Goal: Check status: Check status

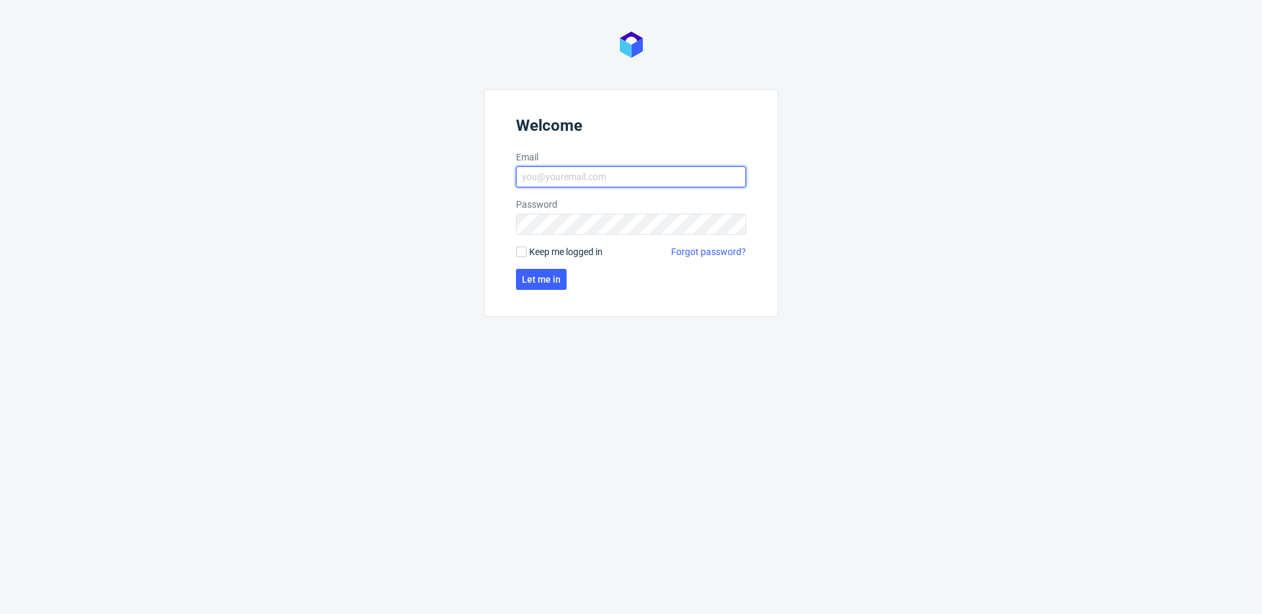
type input "[EMAIL_ADDRESS][DOMAIN_NAME]"
click at [519, 244] on form "Welcome Email [EMAIL_ADDRESS][DOMAIN_NAME] Password Keep me logged in Forgot pa…" at bounding box center [631, 202] width 295 height 227
click at [521, 249] on input "Keep me logged in" at bounding box center [521, 252] width 11 height 11
checkbox input "true"
click at [549, 273] on button "Let me in" at bounding box center [541, 279] width 51 height 21
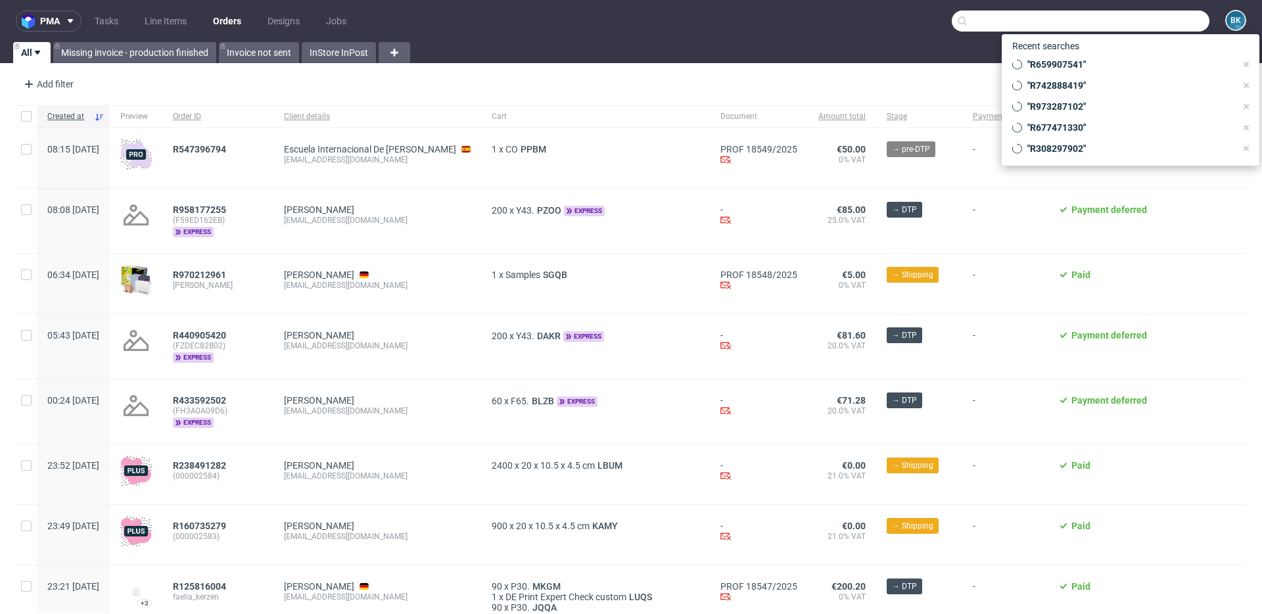
click at [946, 18] on input "text" at bounding box center [1081, 21] width 258 height 21
paste input "R093758834"
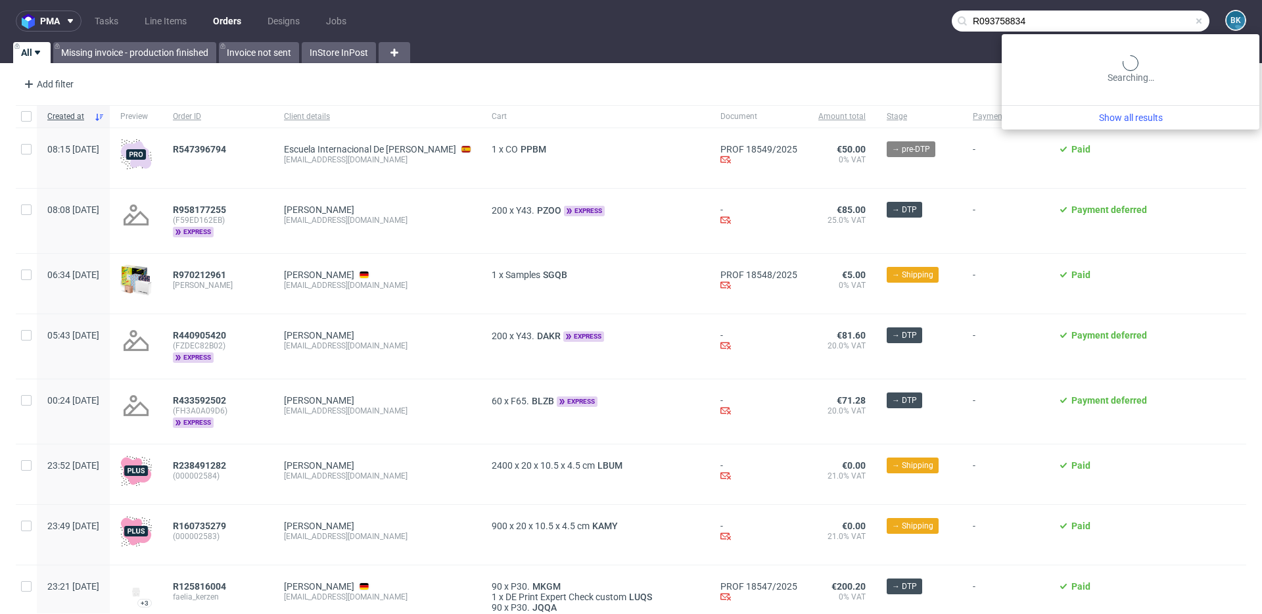
type input "R093758834"
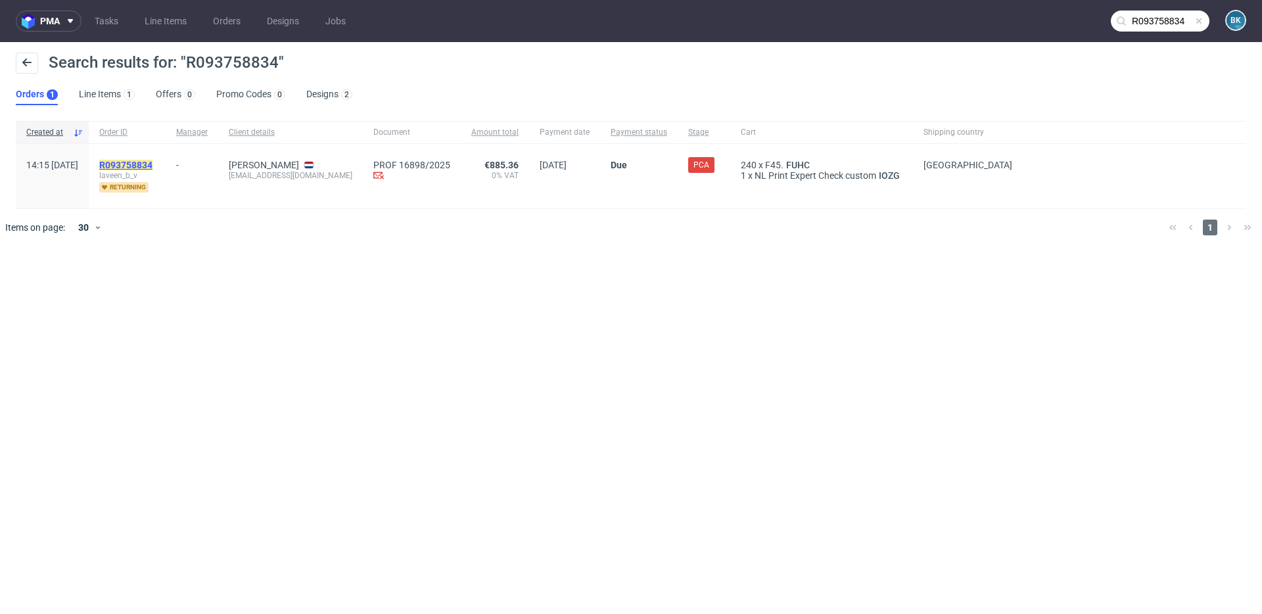
click at [153, 162] on mark "R093758834" at bounding box center [125, 165] width 53 height 11
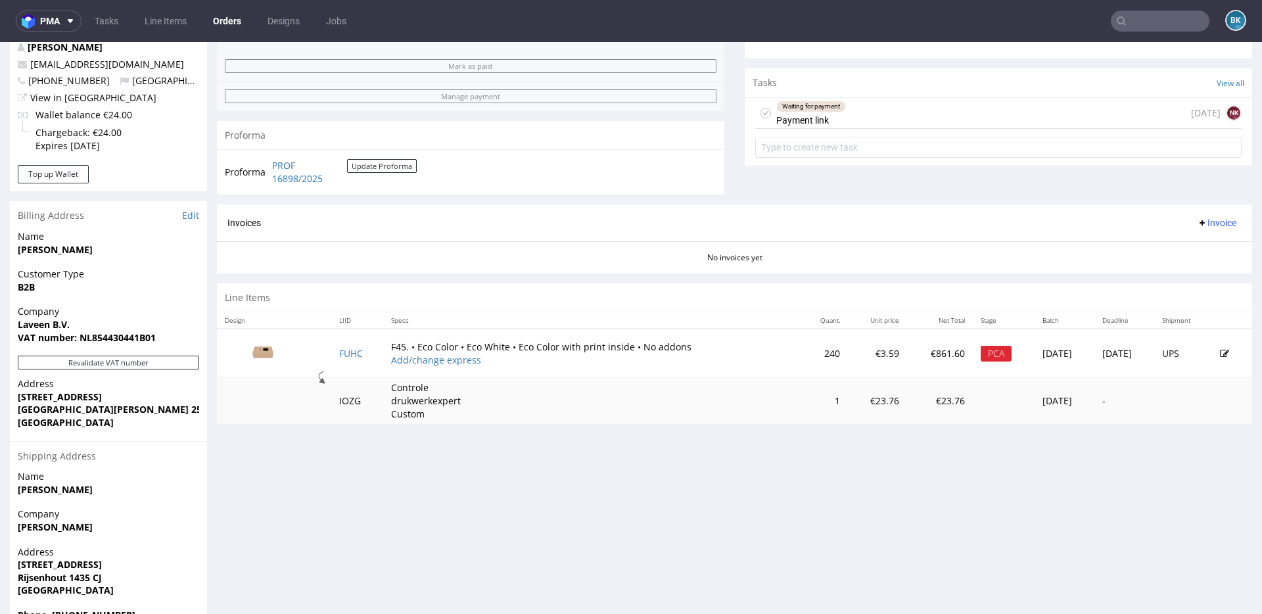
scroll to position [458, 0]
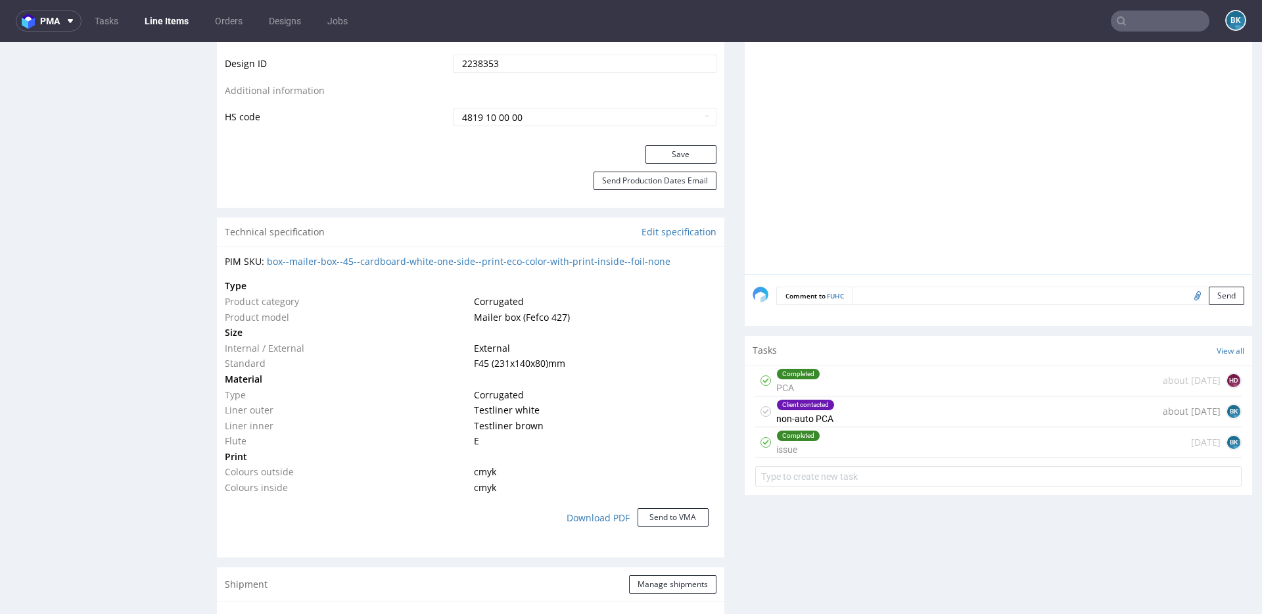
scroll to position [785, 0]
click at [846, 436] on div "Completed issue 22 days ago BK" at bounding box center [998, 441] width 486 height 31
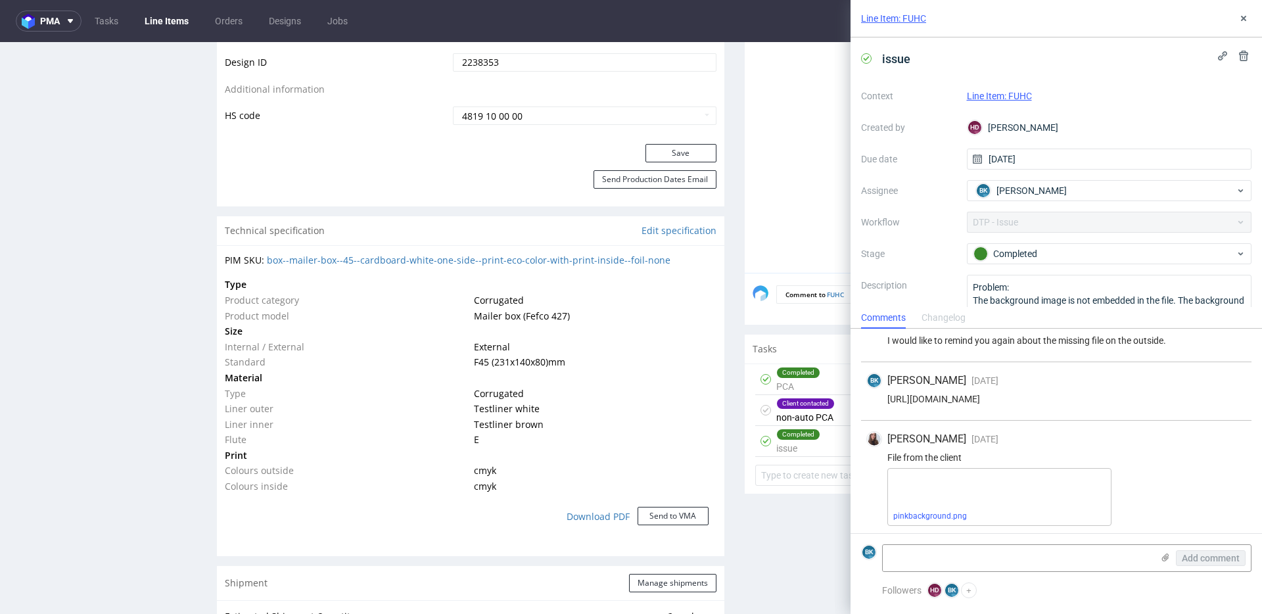
scroll to position [362, 0]
click at [946, 14] on icon at bounding box center [1243, 18] width 11 height 11
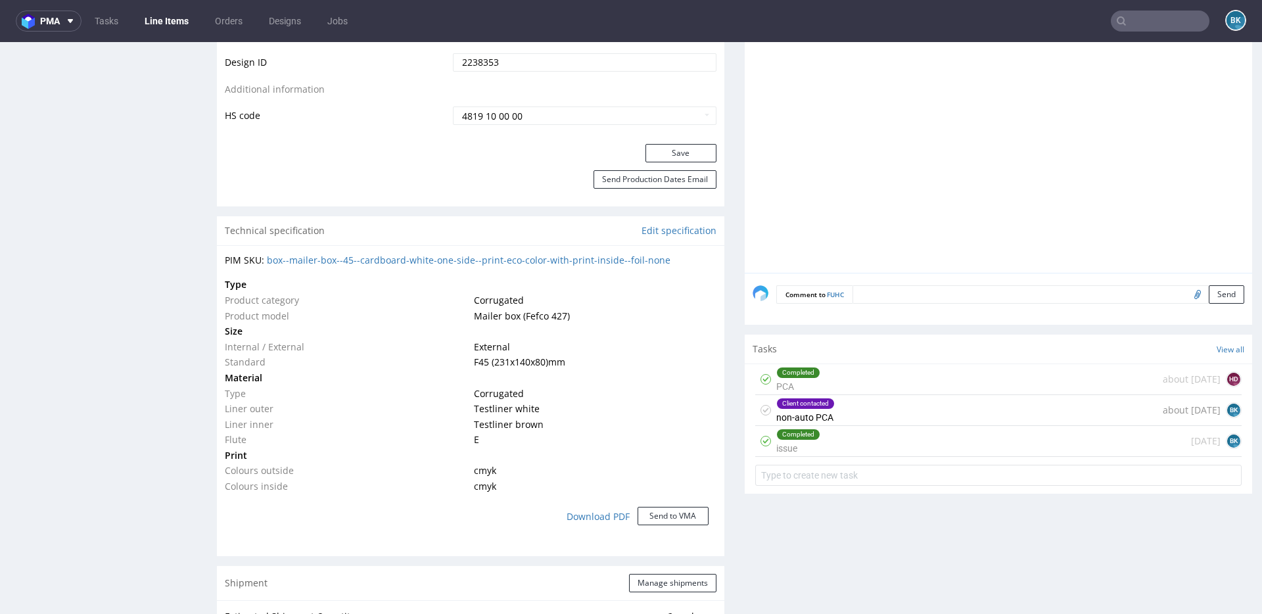
click at [853, 410] on div "Client contacted non-auto PCA about 1 month ago BK" at bounding box center [998, 410] width 486 height 31
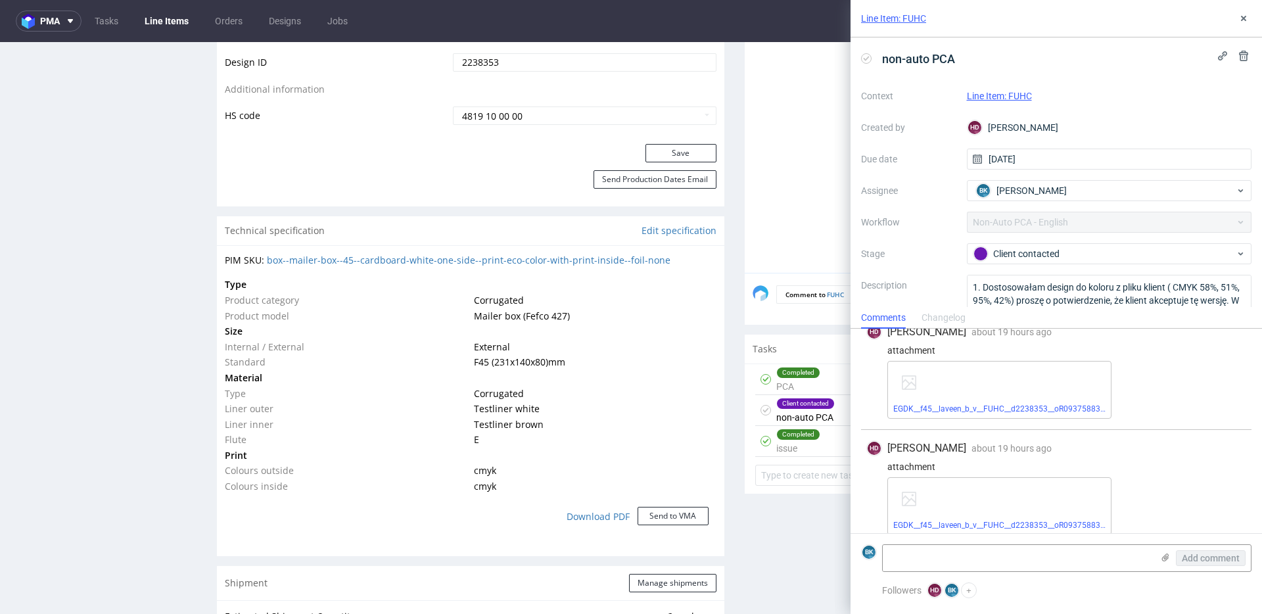
scroll to position [661, 0]
click at [946, 407] on link "EGDK__f45__laveen_b_v__FUHC__d2238353__oR093758834__inside.pdf" at bounding box center [1019, 408] width 253 height 9
click at [946, 439] on link "EGDK__f45__laveen_b_v__FUHC__d2238353__oR093758834__outside.pdf" at bounding box center [1022, 524] width 258 height 9
click at [946, 21] on icon at bounding box center [1243, 18] width 11 height 11
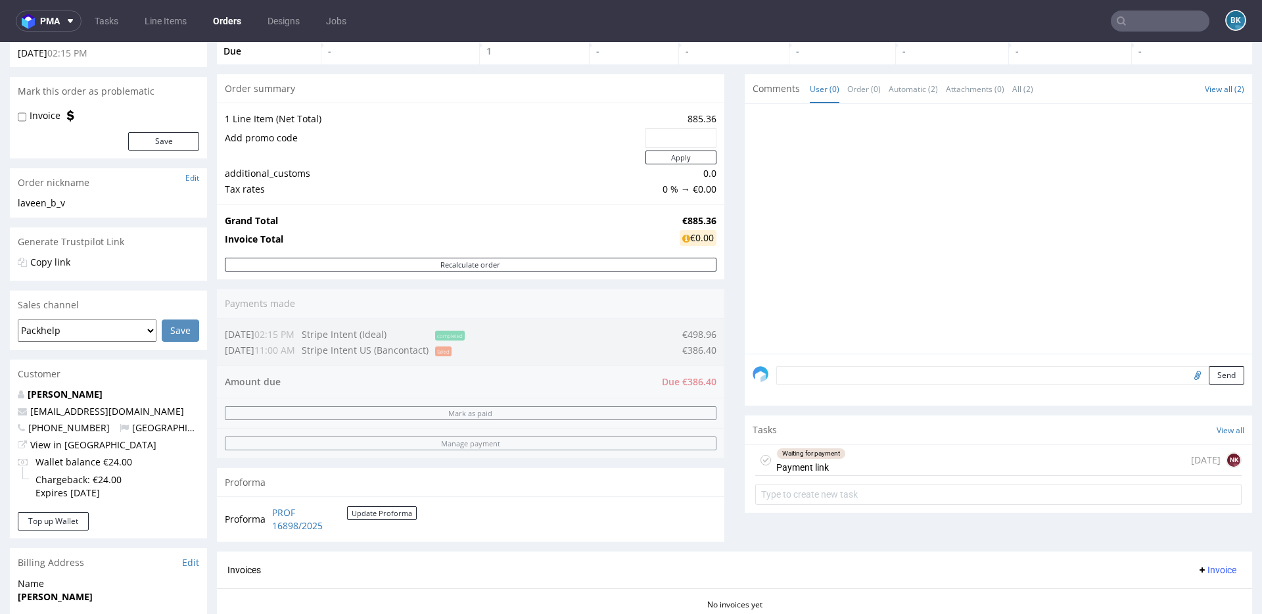
scroll to position [123, 0]
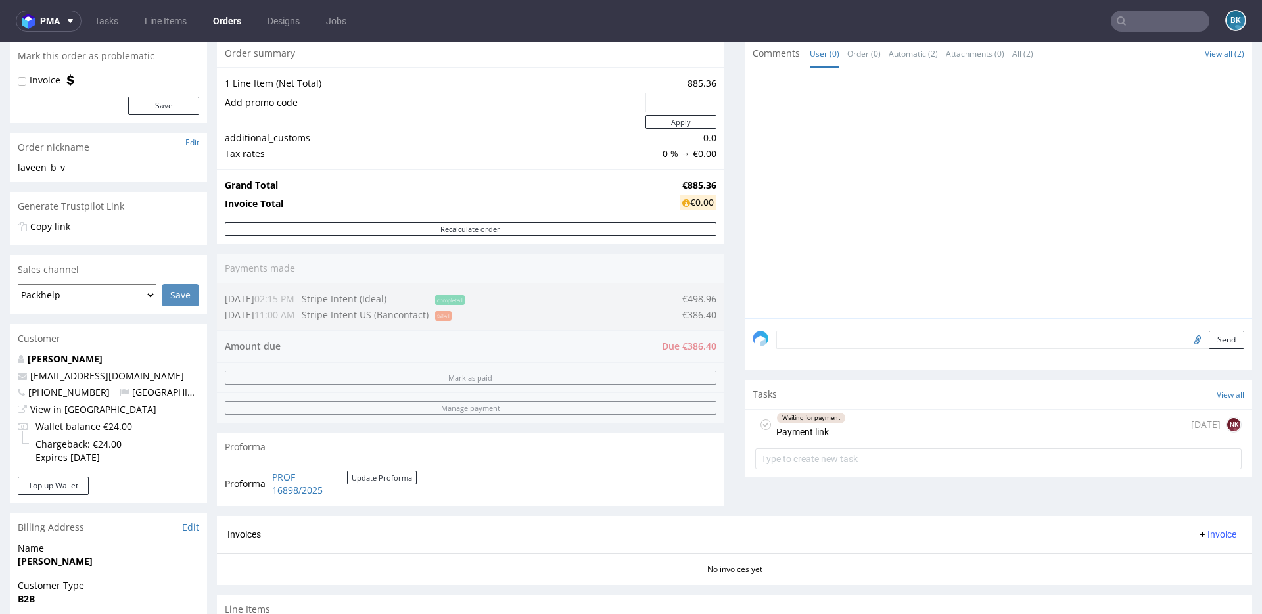
click at [850, 431] on div "Waiting for payment Payment link 22 days ago NK" at bounding box center [998, 425] width 486 height 31
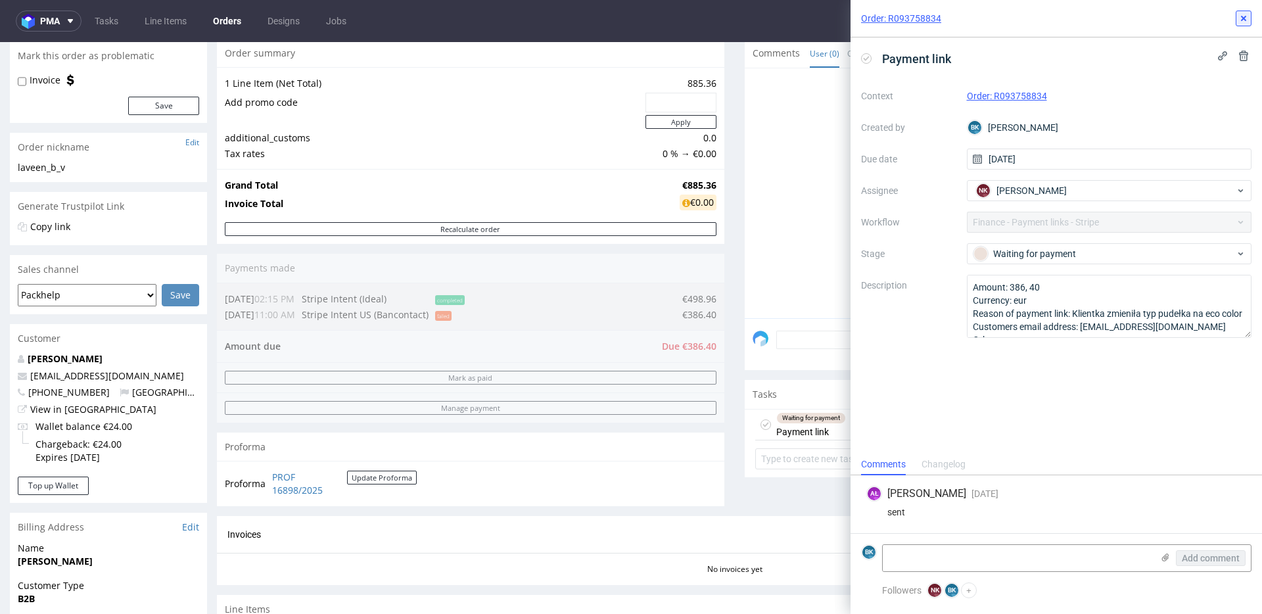
click at [946, 16] on use at bounding box center [1243, 18] width 5 height 5
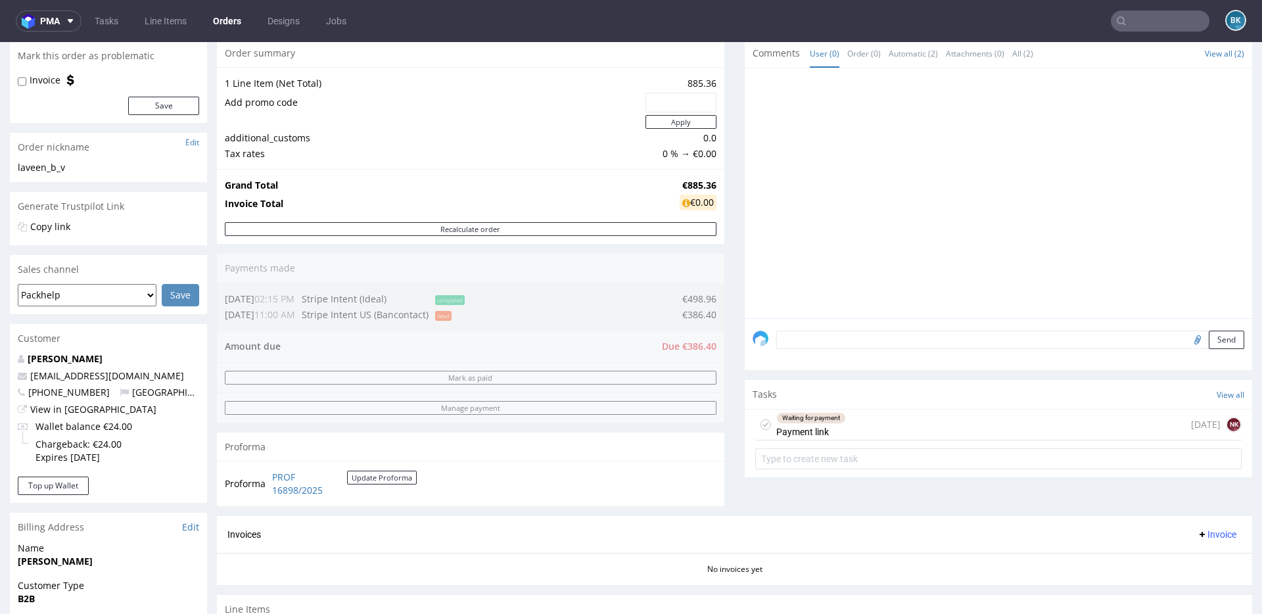
click at [946, 15] on input "text" at bounding box center [1160, 21] width 99 height 21
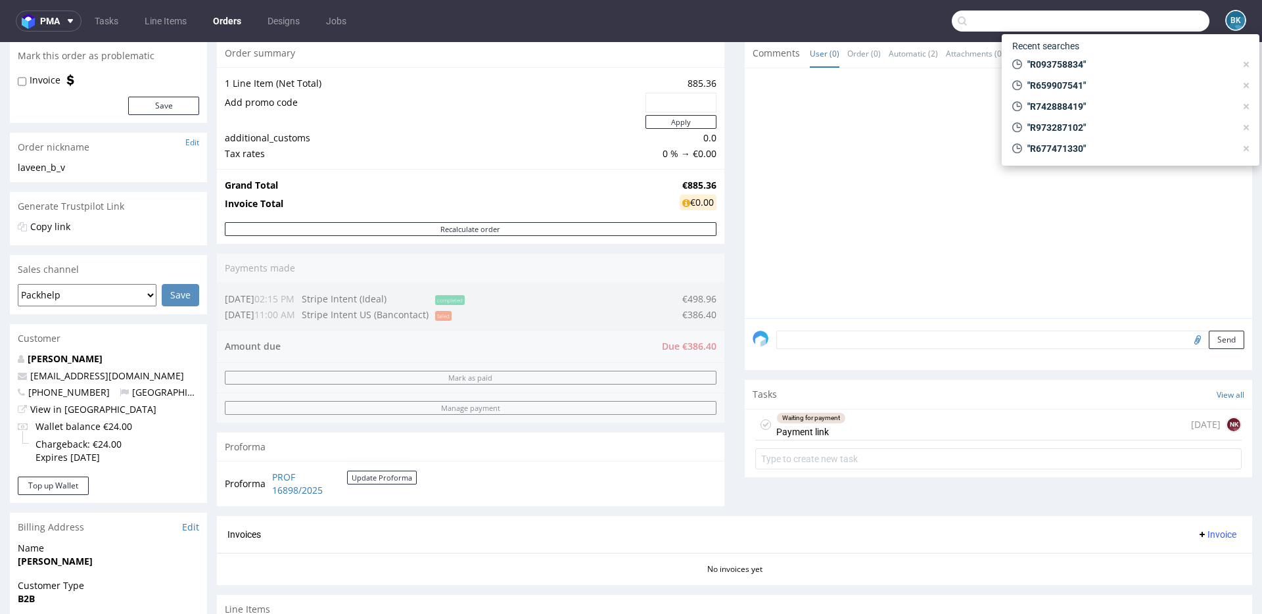
paste input "R659907541"
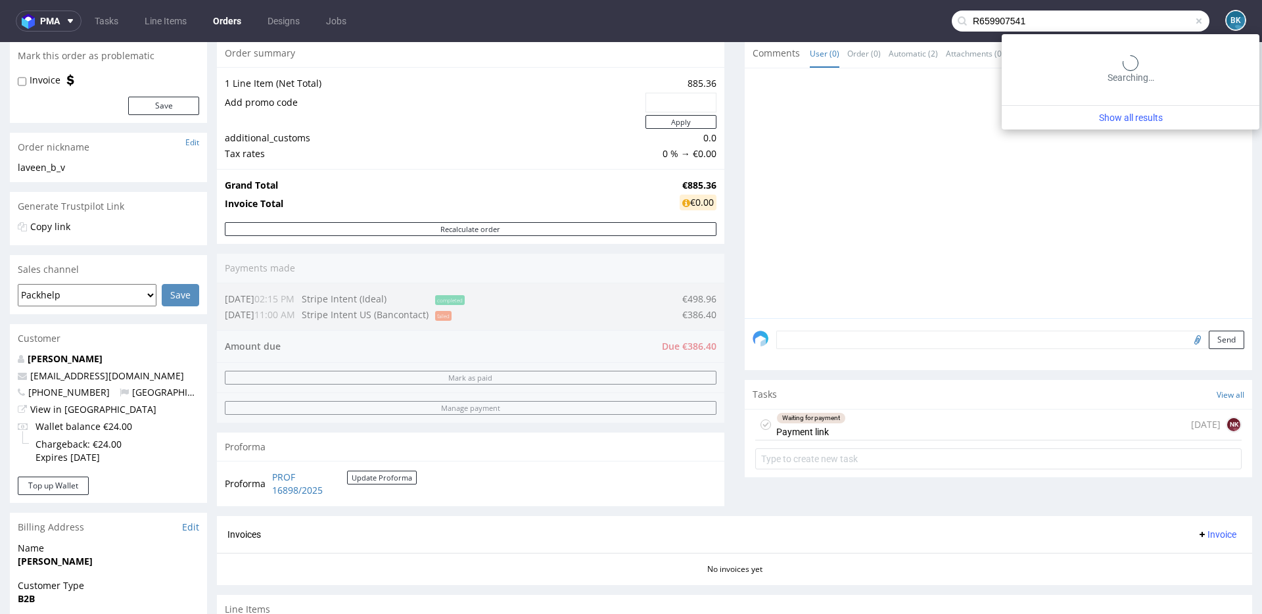
type input "R659907541"
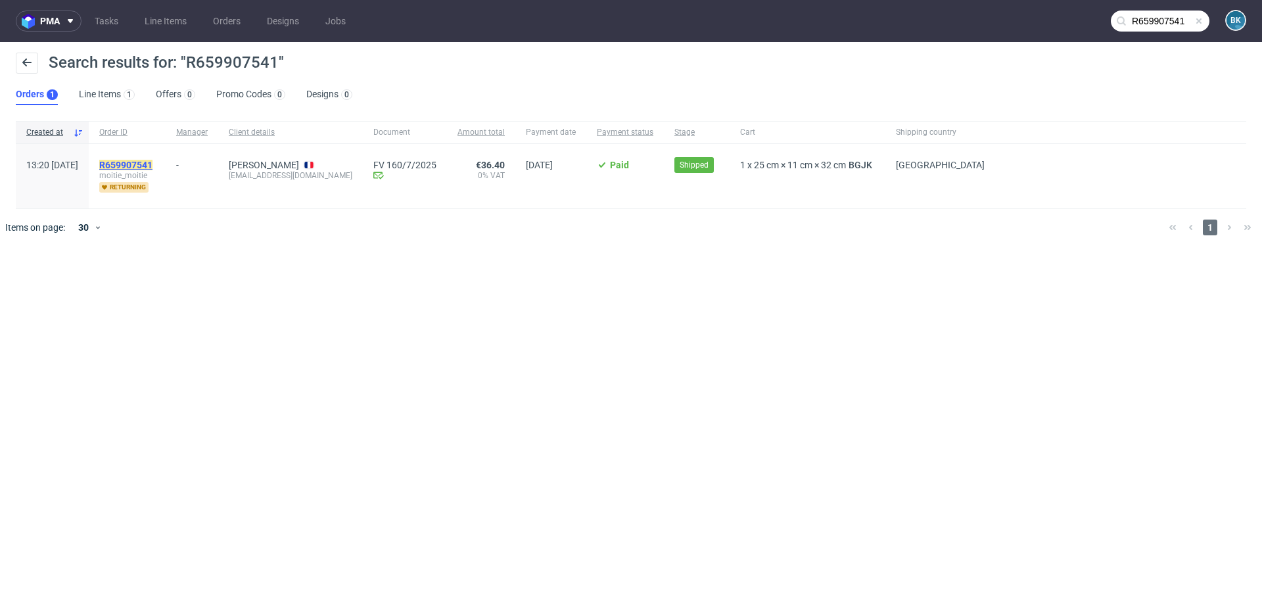
click at [153, 162] on mark "R659907541" at bounding box center [125, 165] width 53 height 11
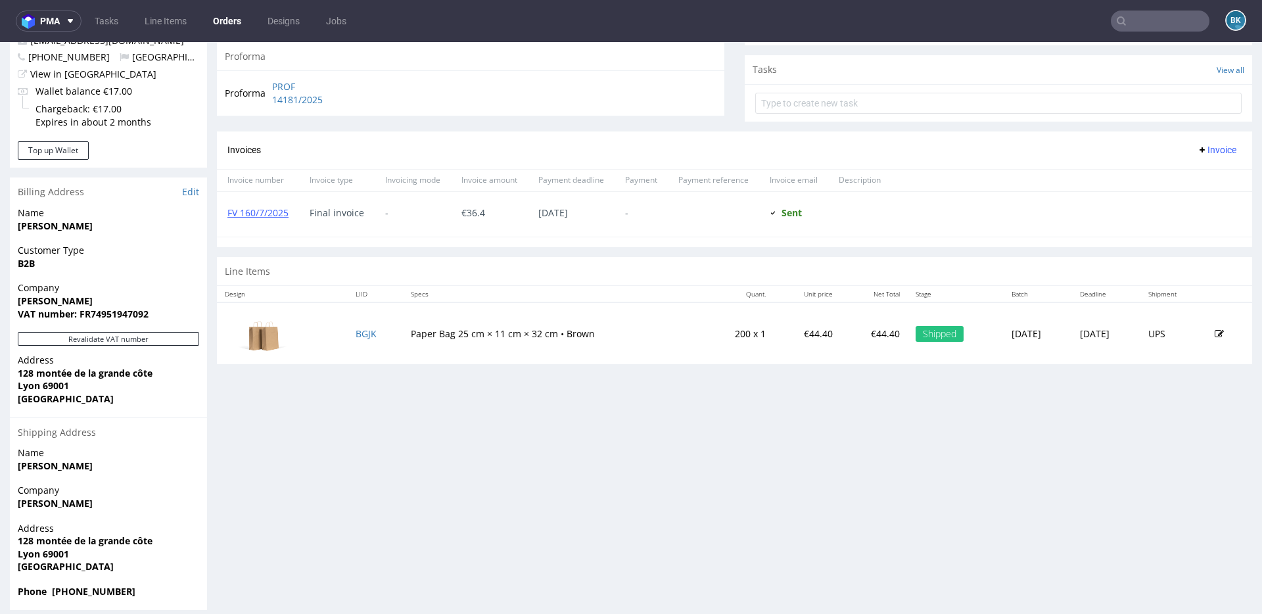
scroll to position [458, 0]
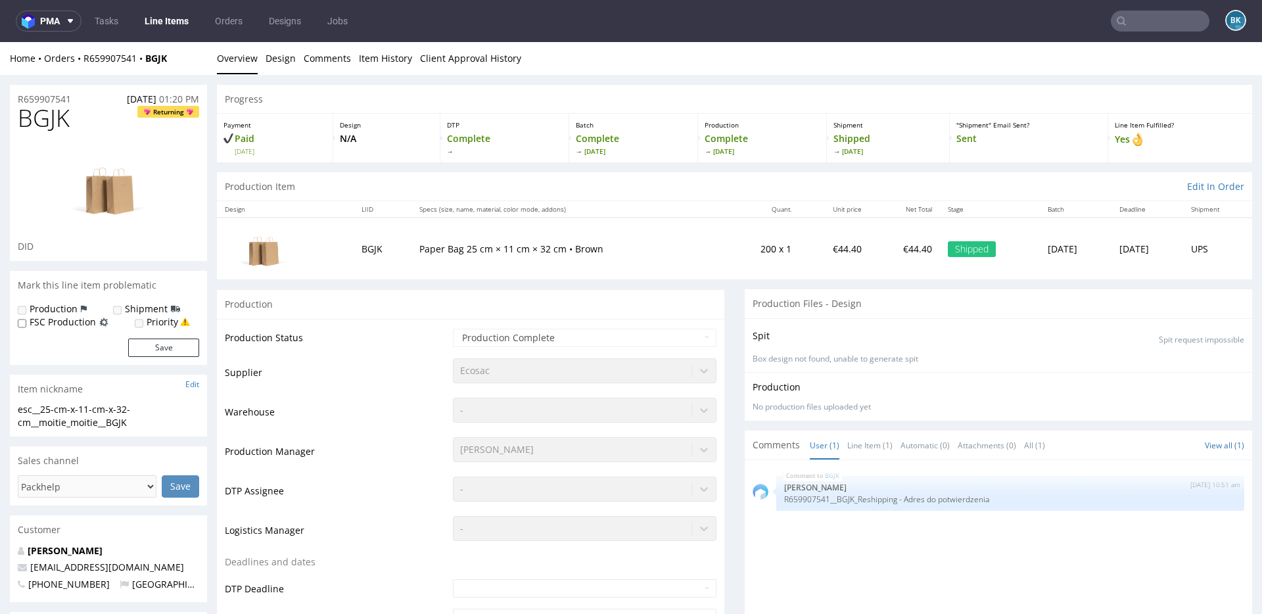
click at [946, 20] on input "text" at bounding box center [1160, 21] width 99 height 21
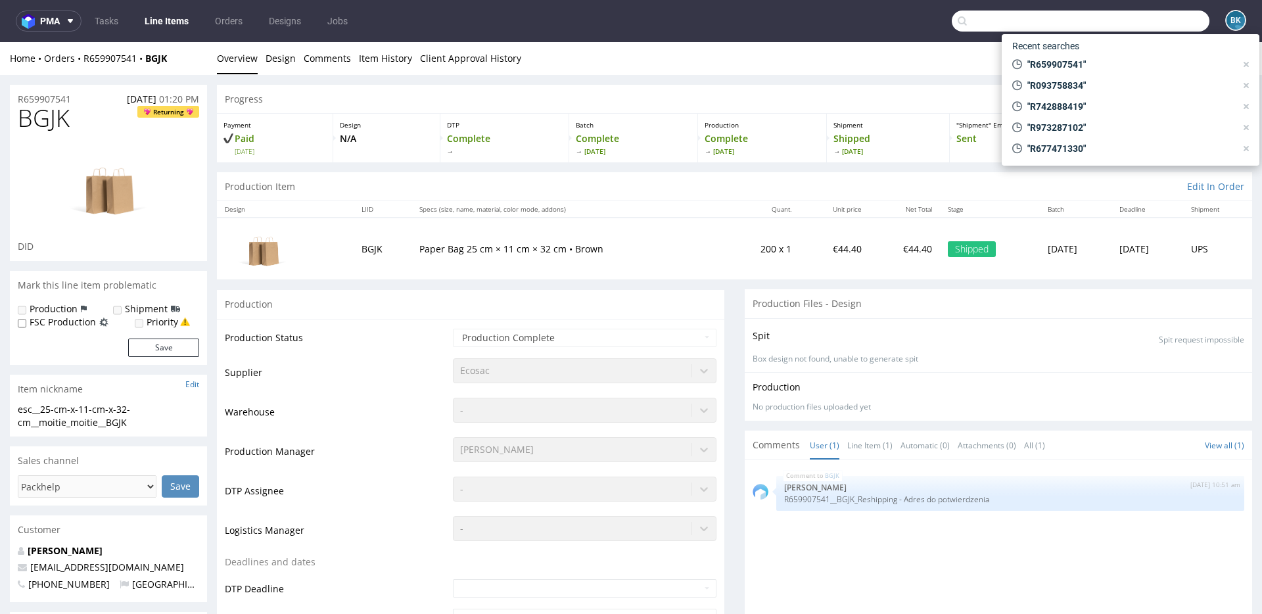
paste input "000002503"
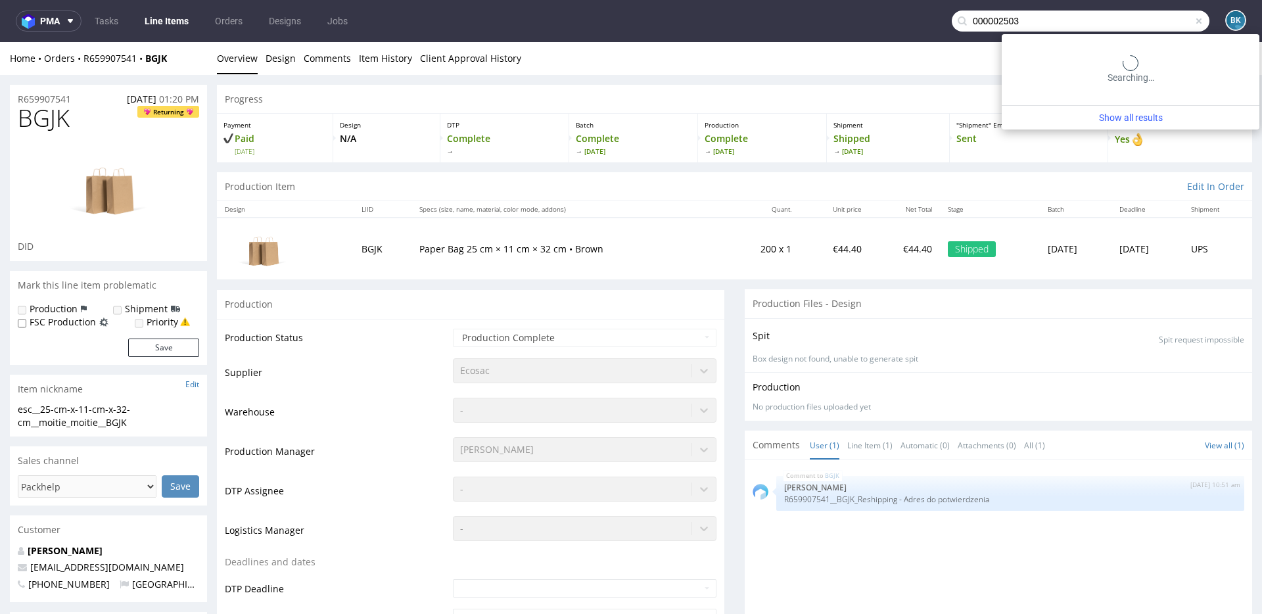
type input "000002503"
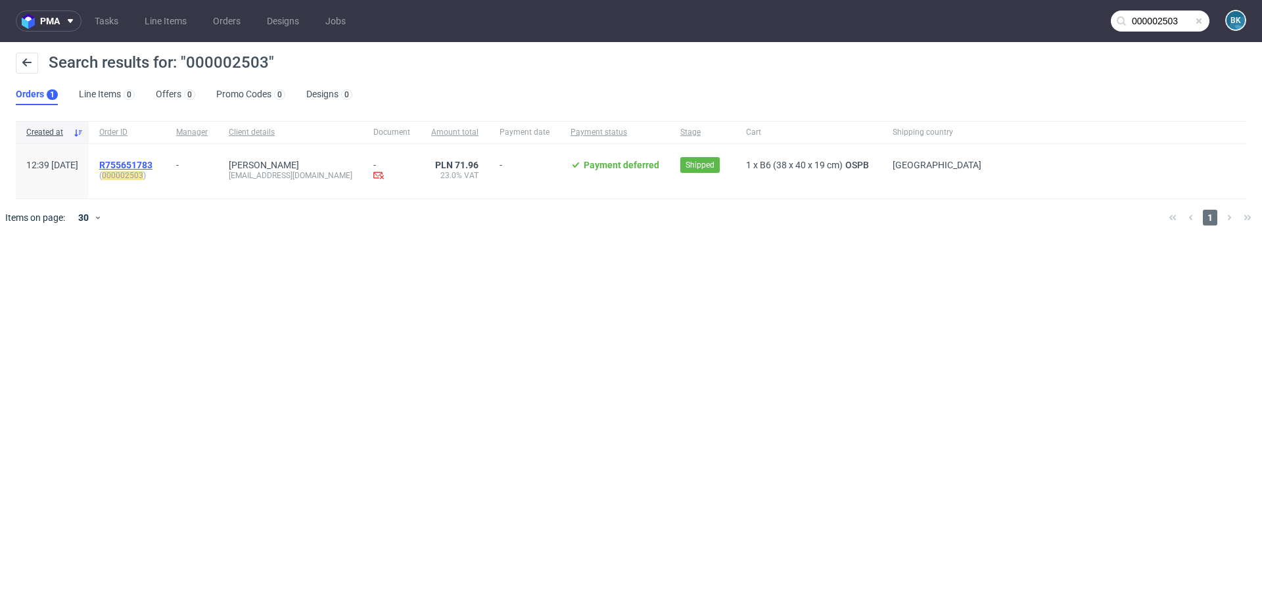
click at [153, 165] on span "R755651783" at bounding box center [125, 165] width 53 height 11
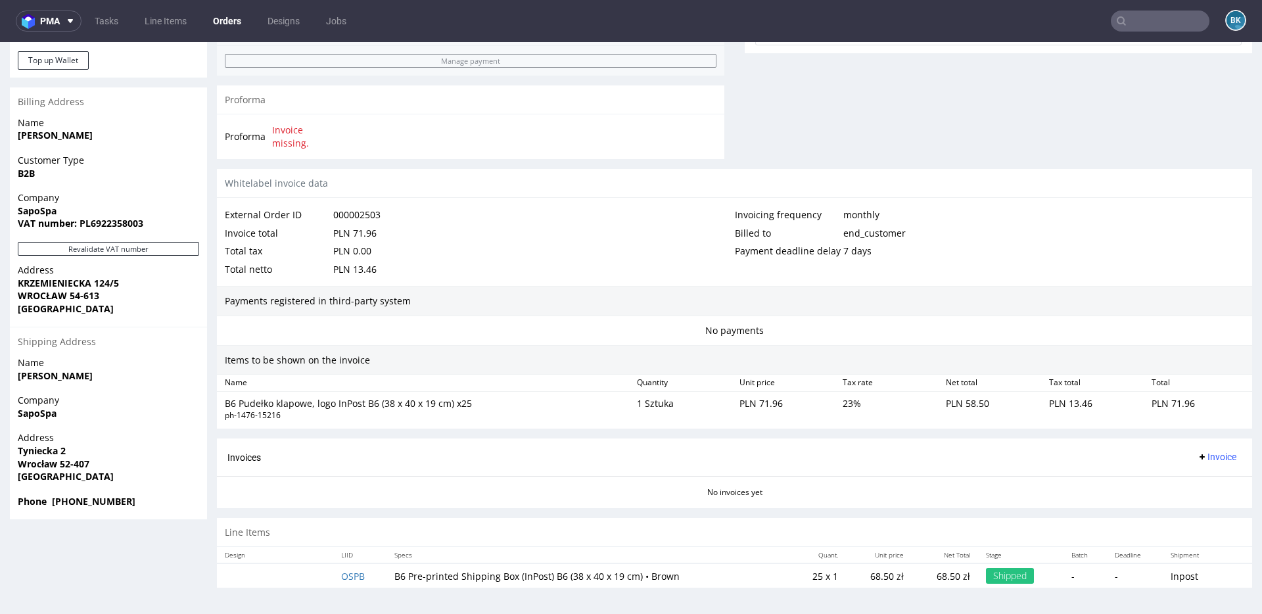
scroll to position [3, 0]
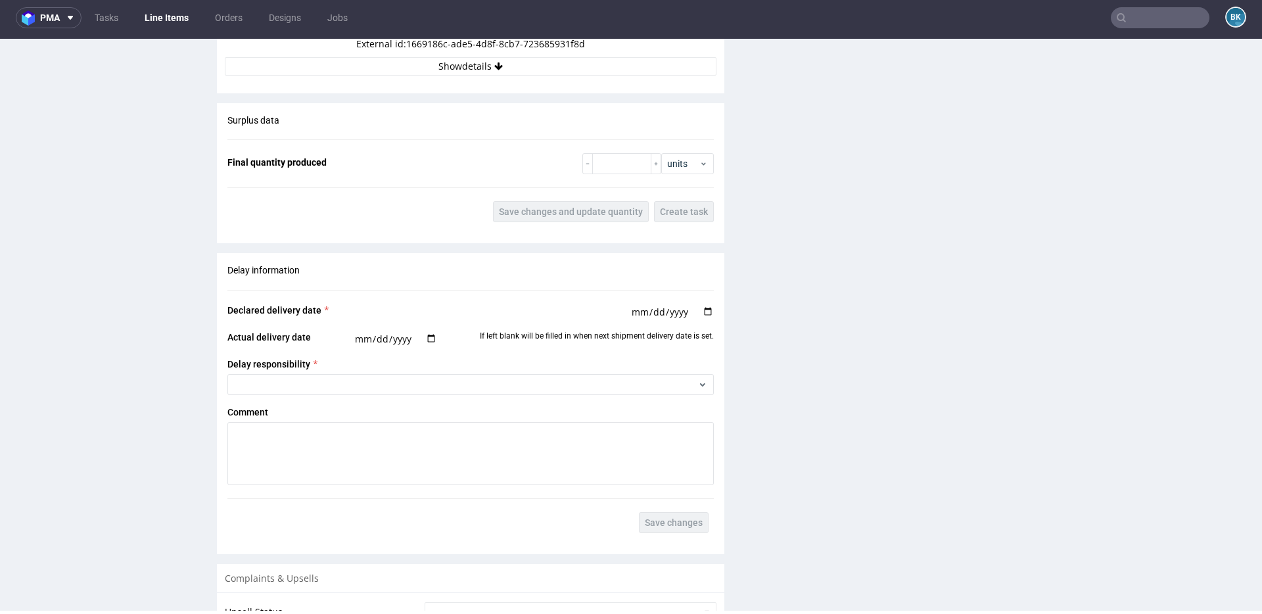
scroll to position [1194, 0]
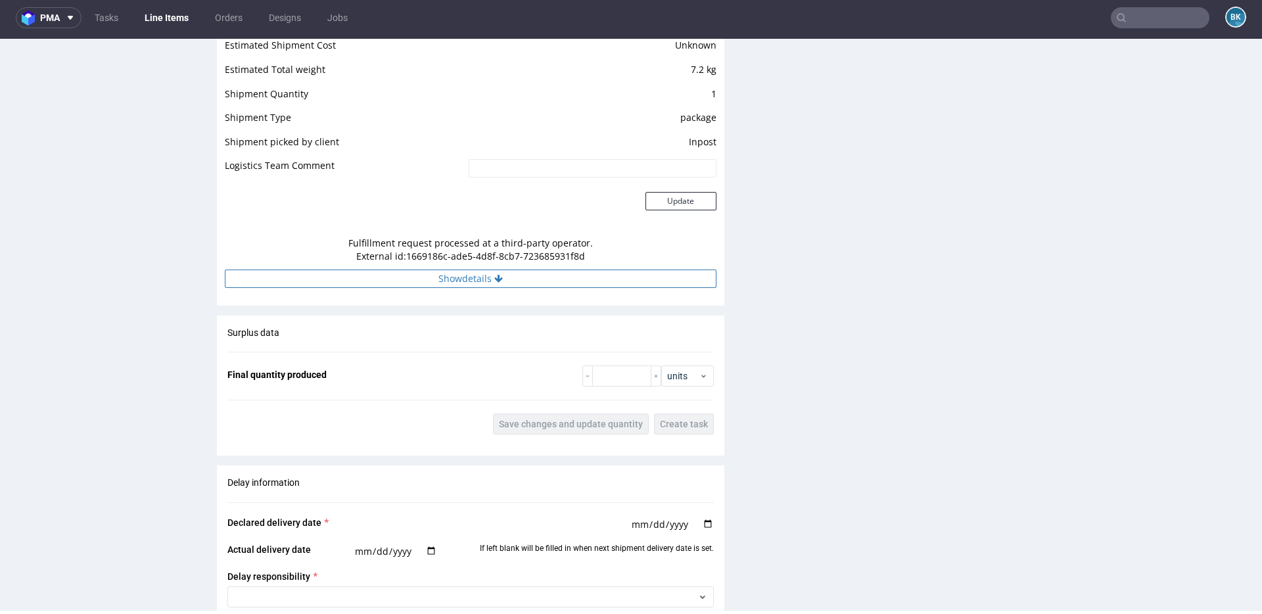
click at [473, 283] on button "Show details" at bounding box center [471, 279] width 492 height 18
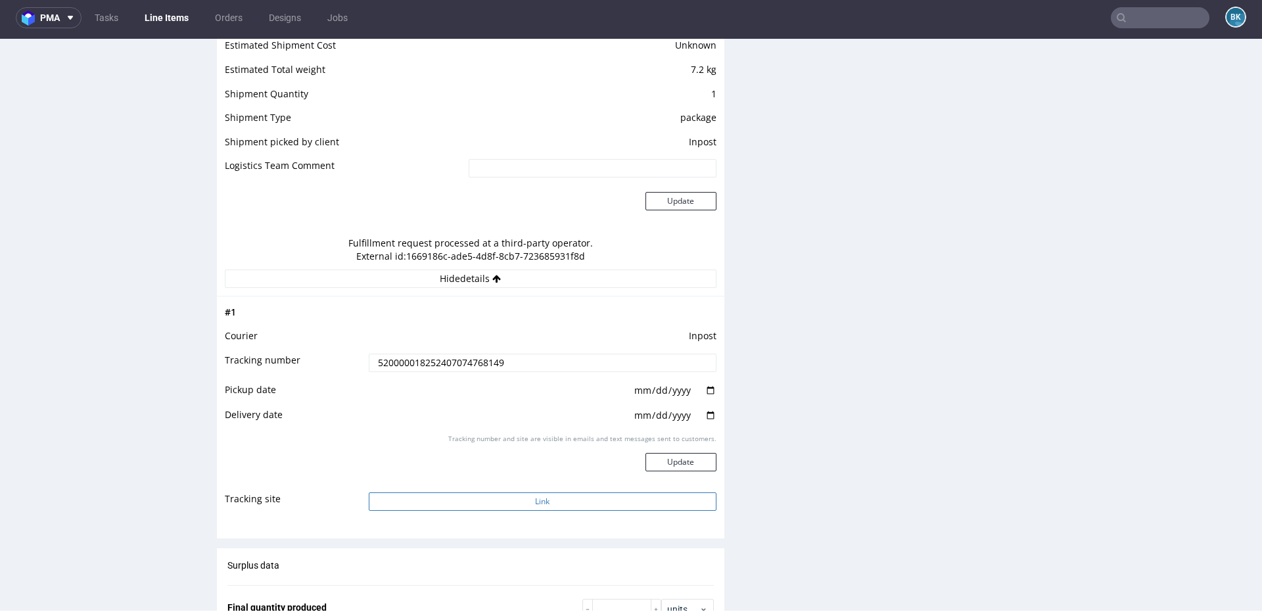
click at [529, 439] on button "Link" at bounding box center [543, 501] width 348 height 18
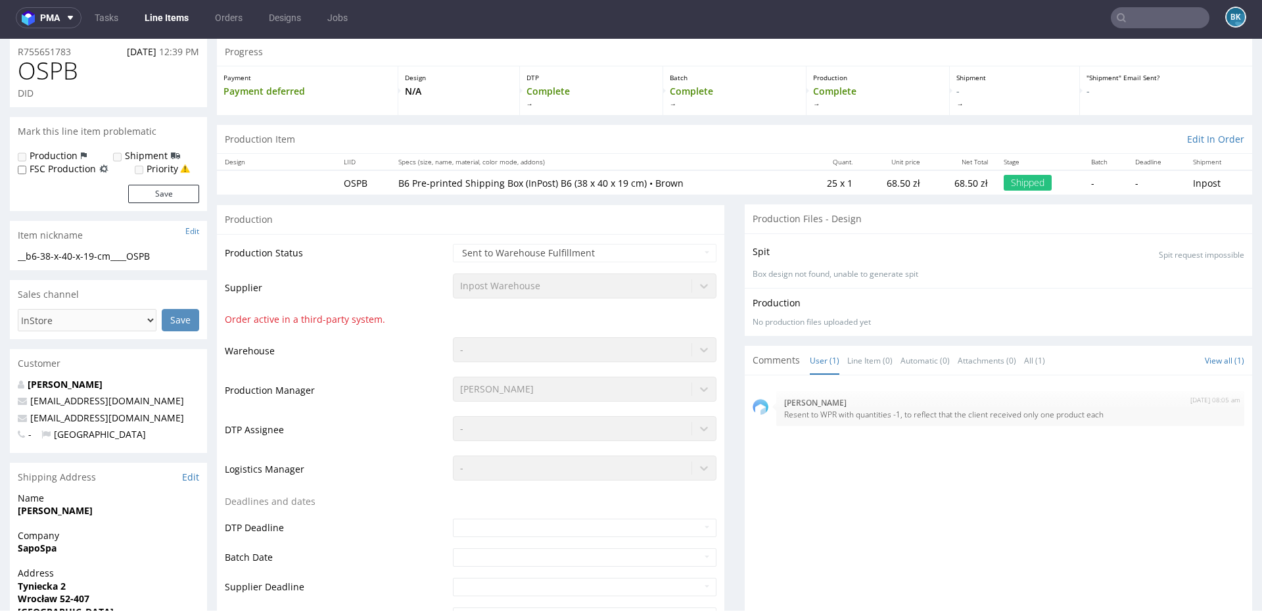
scroll to position [0, 0]
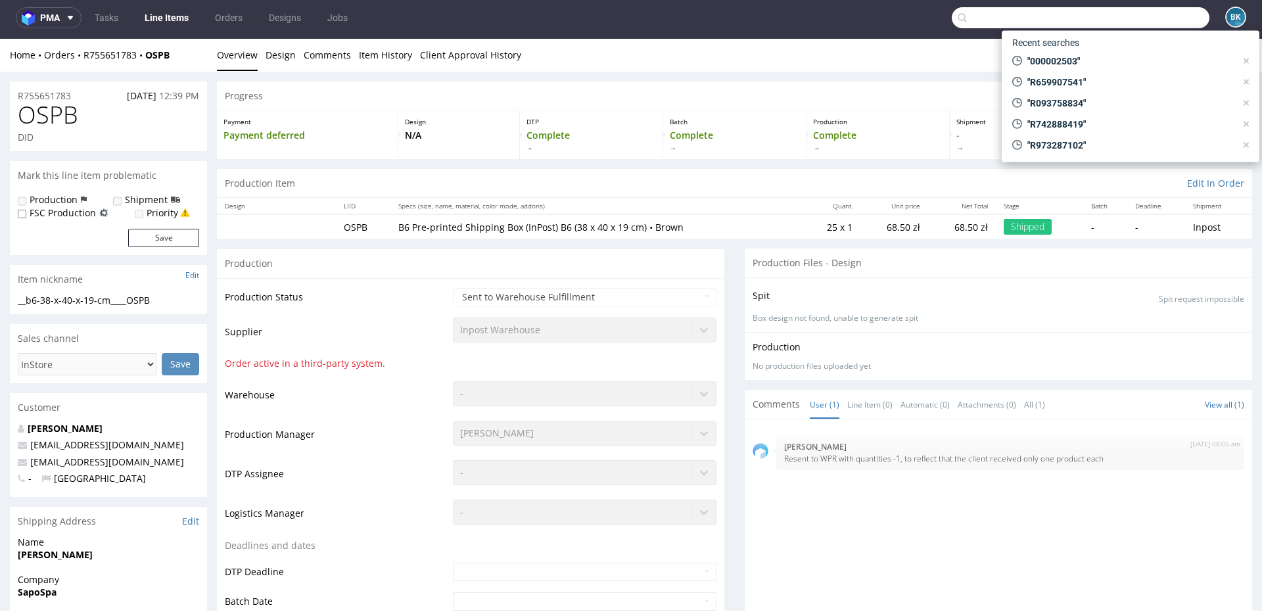
click at [946, 18] on input "text" at bounding box center [1081, 17] width 258 height 21
paste input "000002502"
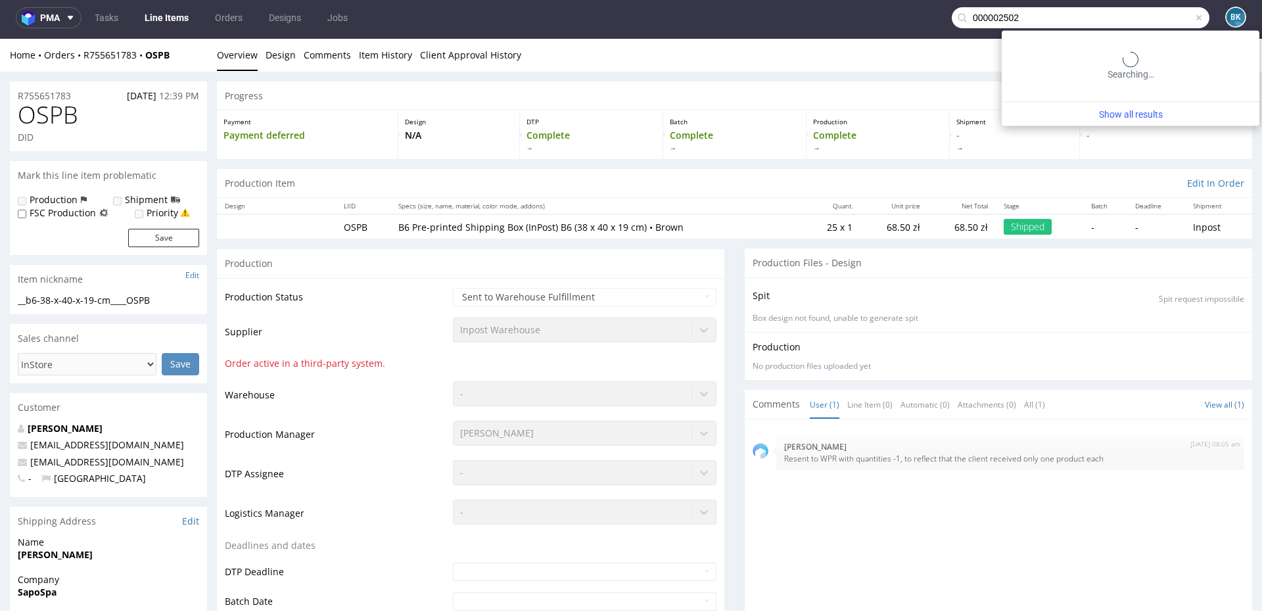
type input "000002502"
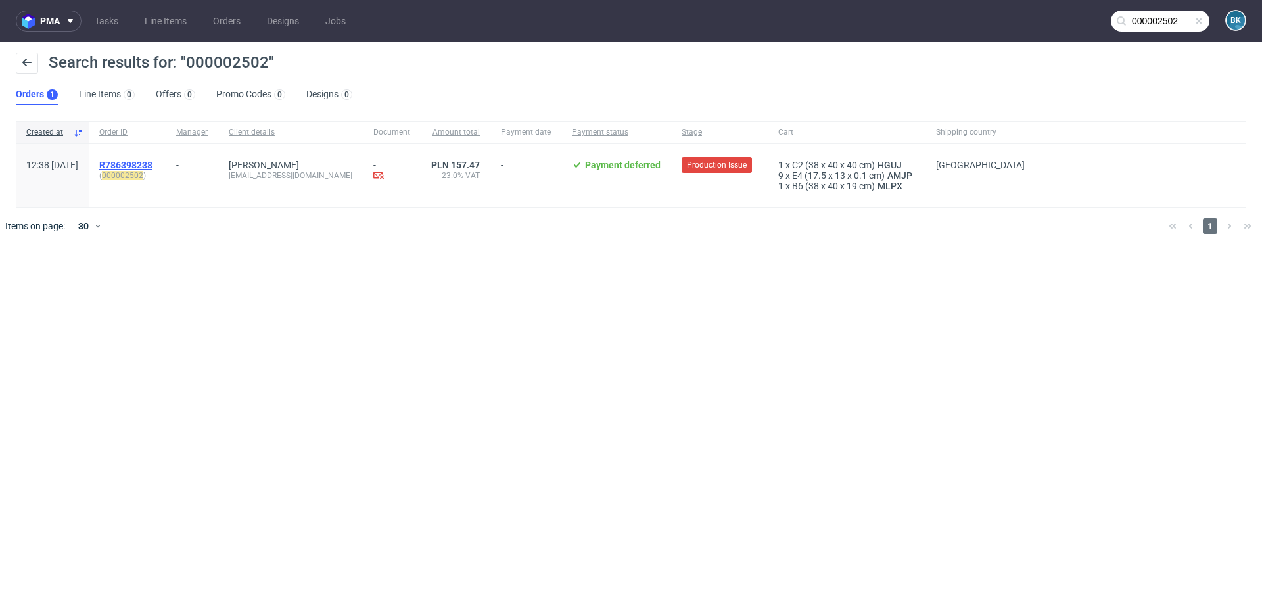
click at [141, 166] on span "R786398238" at bounding box center [125, 165] width 53 height 11
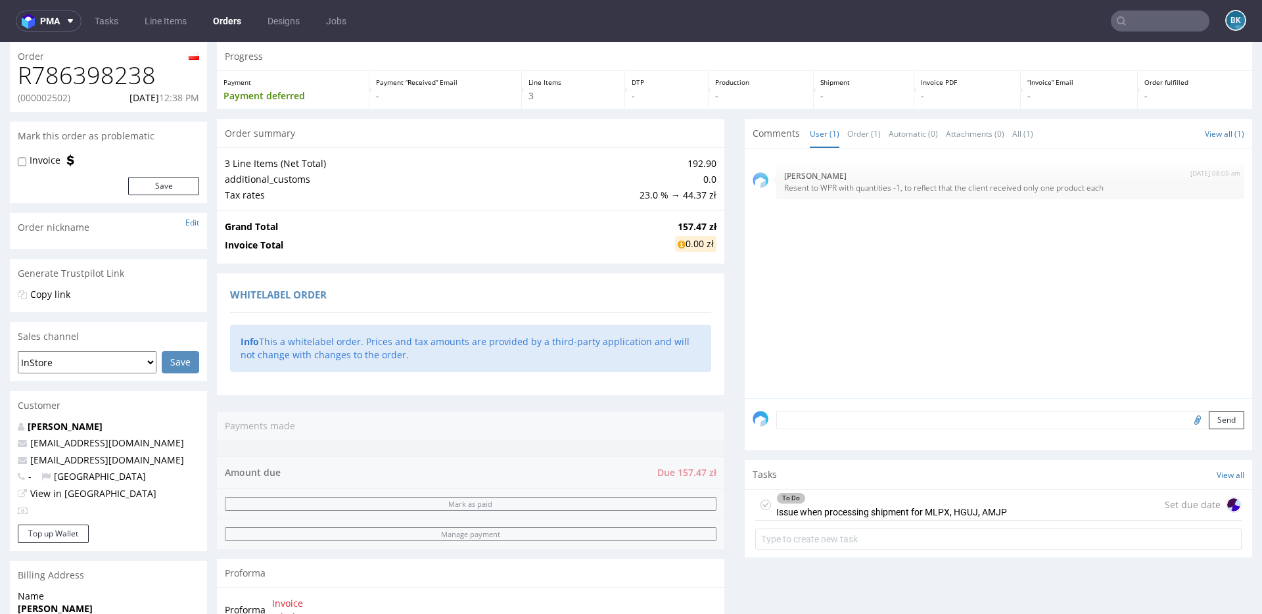
scroll to position [43, 0]
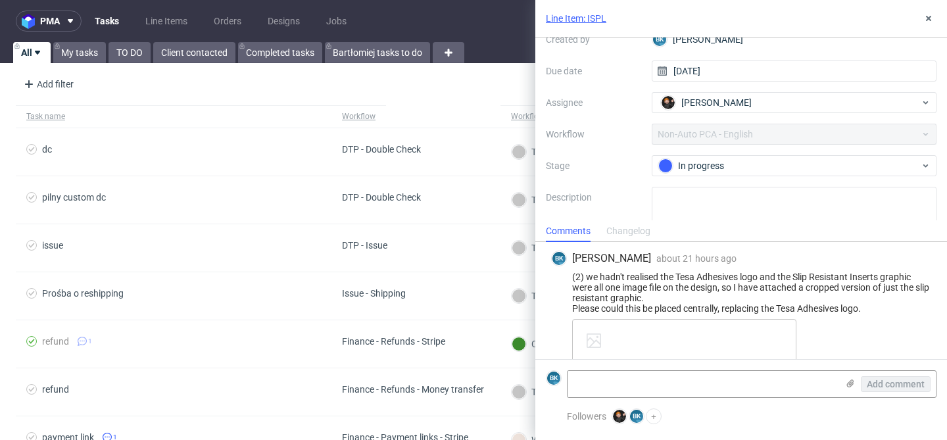
scroll to position [162, 0]
click at [930, 16] on use at bounding box center [928, 18] width 5 height 5
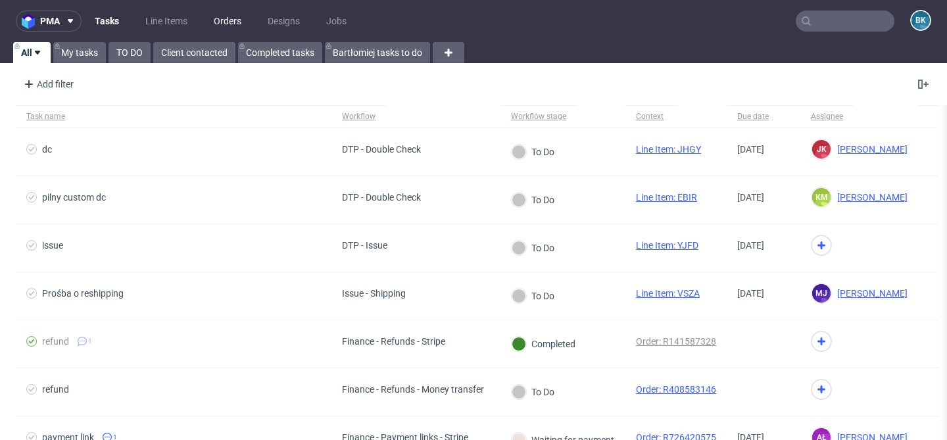
click at [223, 24] on link "Orders" at bounding box center [227, 21] width 43 height 21
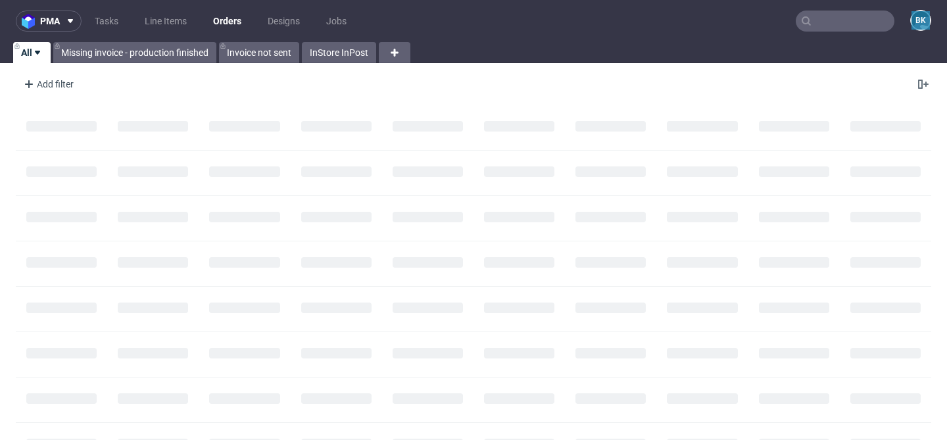
scroll to position [199, 0]
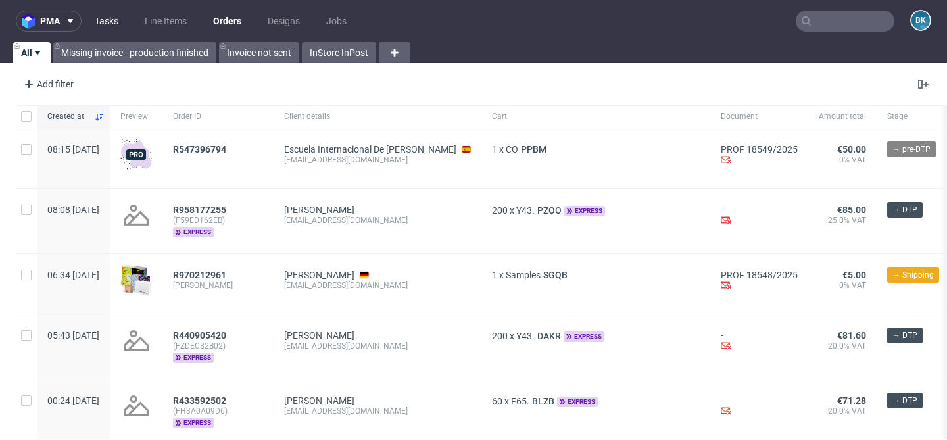
click at [115, 19] on link "Tasks" at bounding box center [106, 21] width 39 height 21
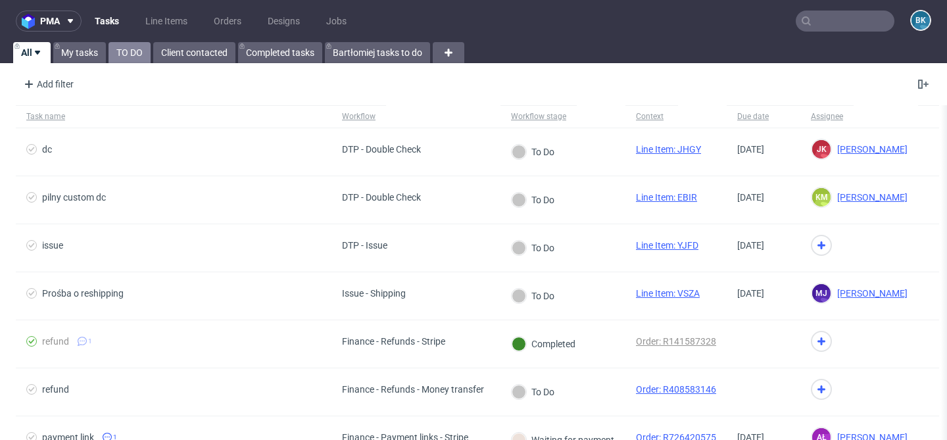
click at [135, 49] on link "TO DO" at bounding box center [129, 52] width 42 height 21
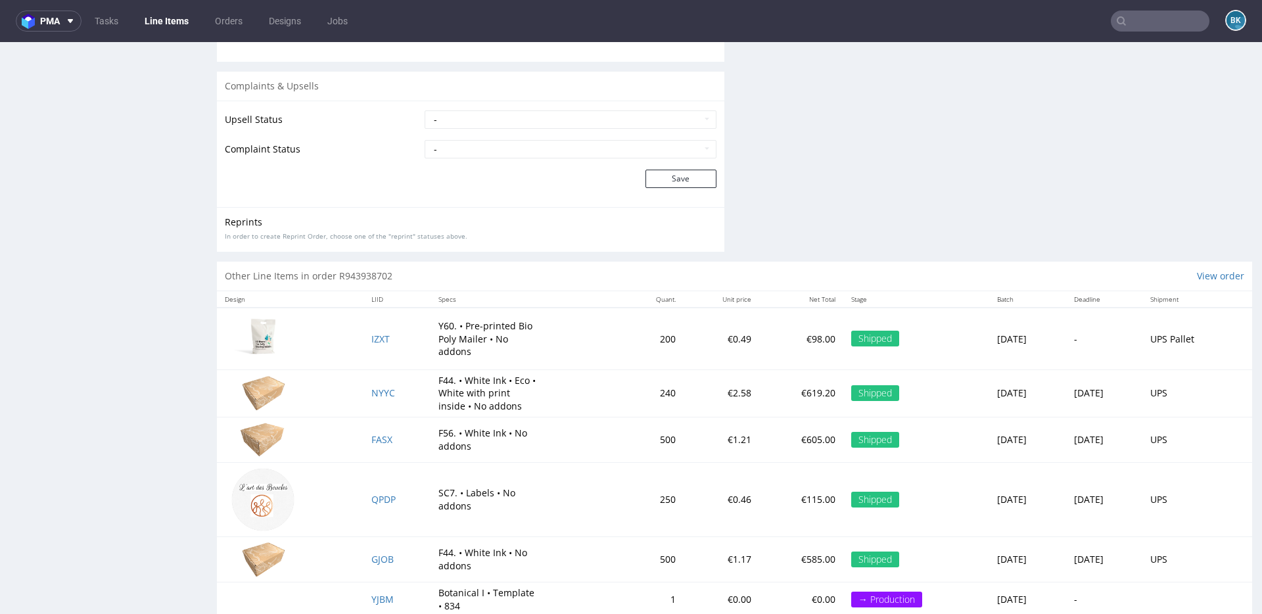
scroll to position [1952, 0]
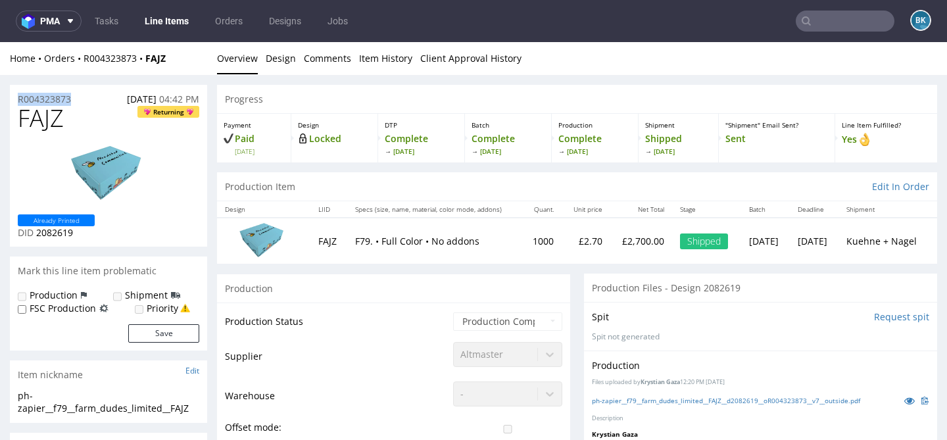
drag, startPoint x: 76, startPoint y: 99, endPoint x: 11, endPoint y: 99, distance: 64.4
click at [11, 99] on div "R004323873 [DATE] 04:42 PM" at bounding box center [108, 95] width 197 height 21
copy p "R004323873"
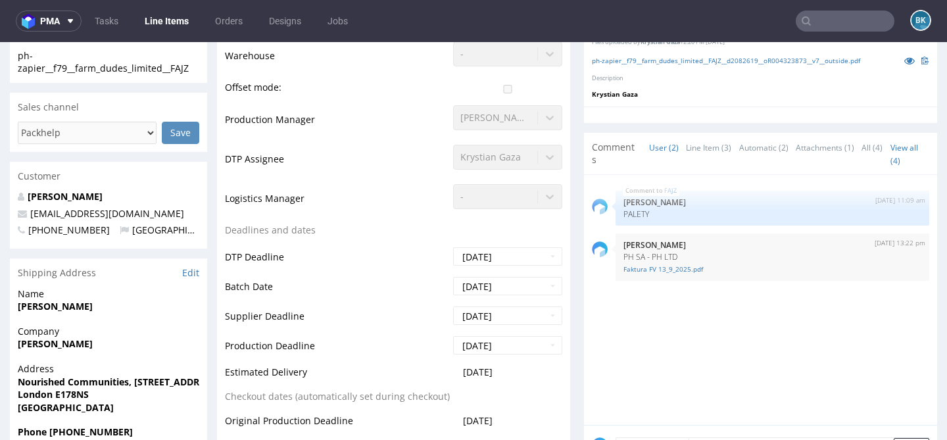
scroll to position [341, 0]
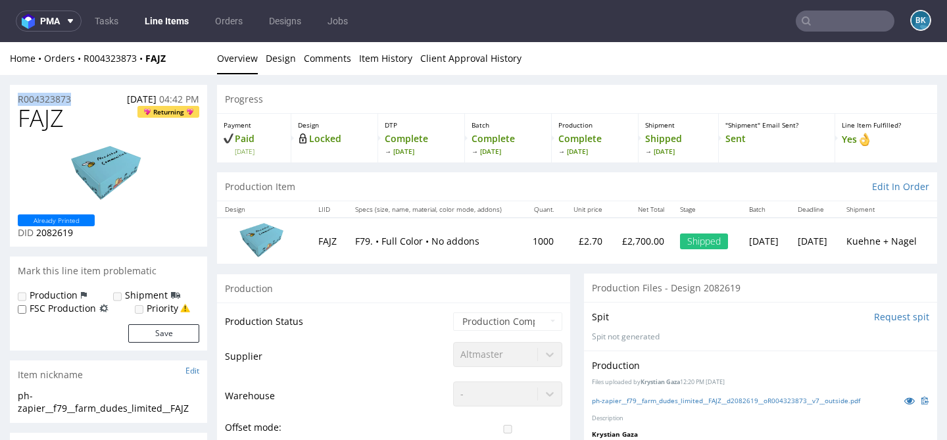
drag, startPoint x: 87, startPoint y: 95, endPoint x: 0, endPoint y: 97, distance: 87.4
copy p "R004323873"
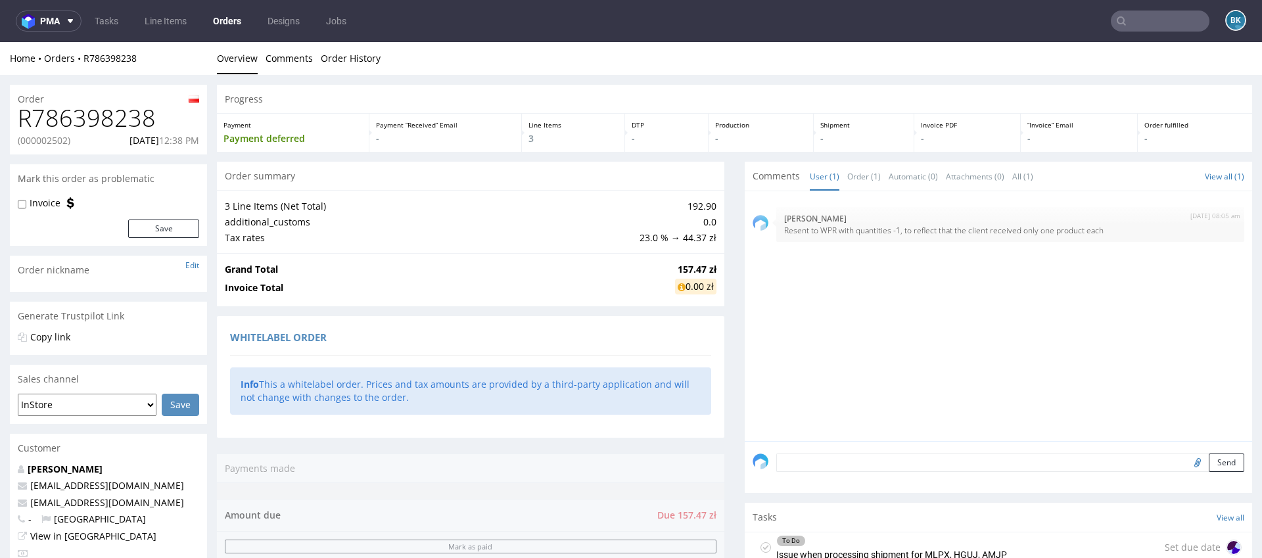
scroll to position [43, 0]
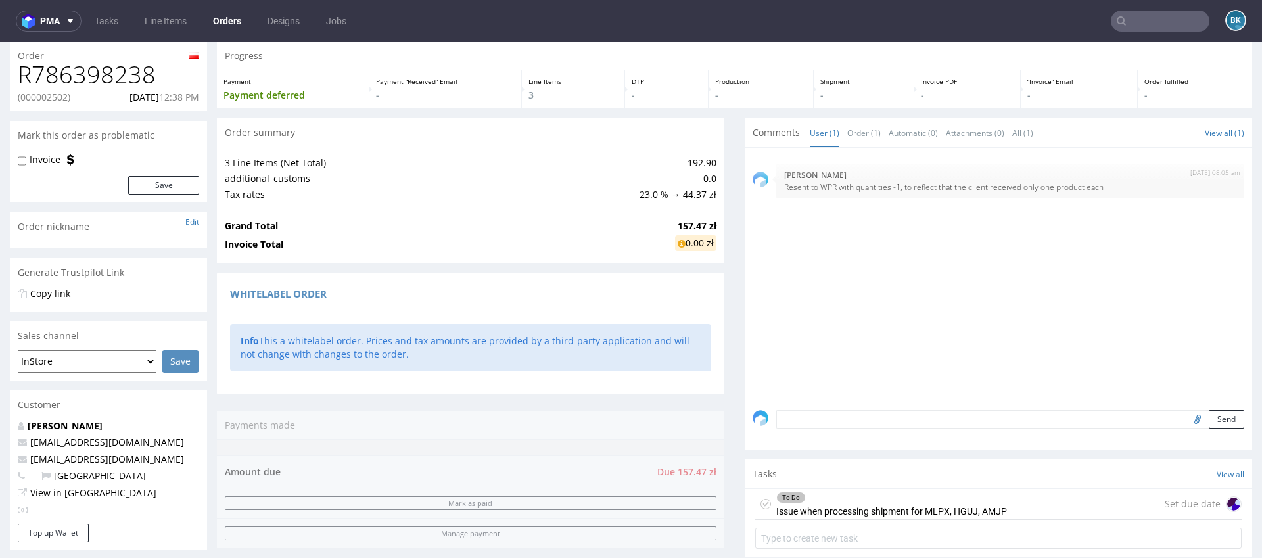
click at [1146, 22] on input "text" at bounding box center [1160, 21] width 99 height 21
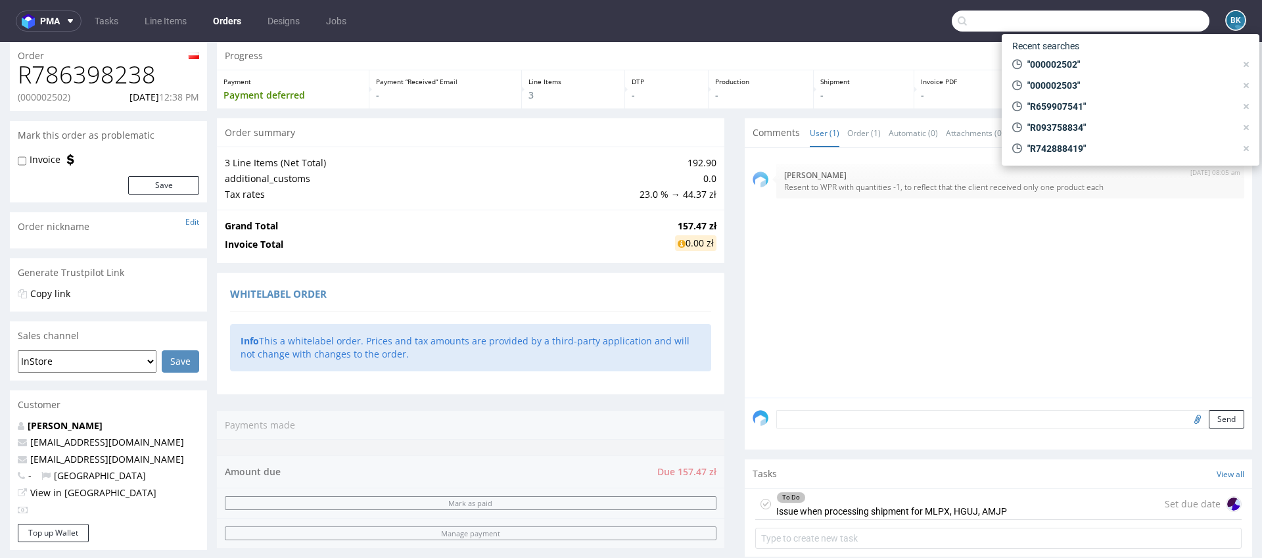
paste input "R924918682"
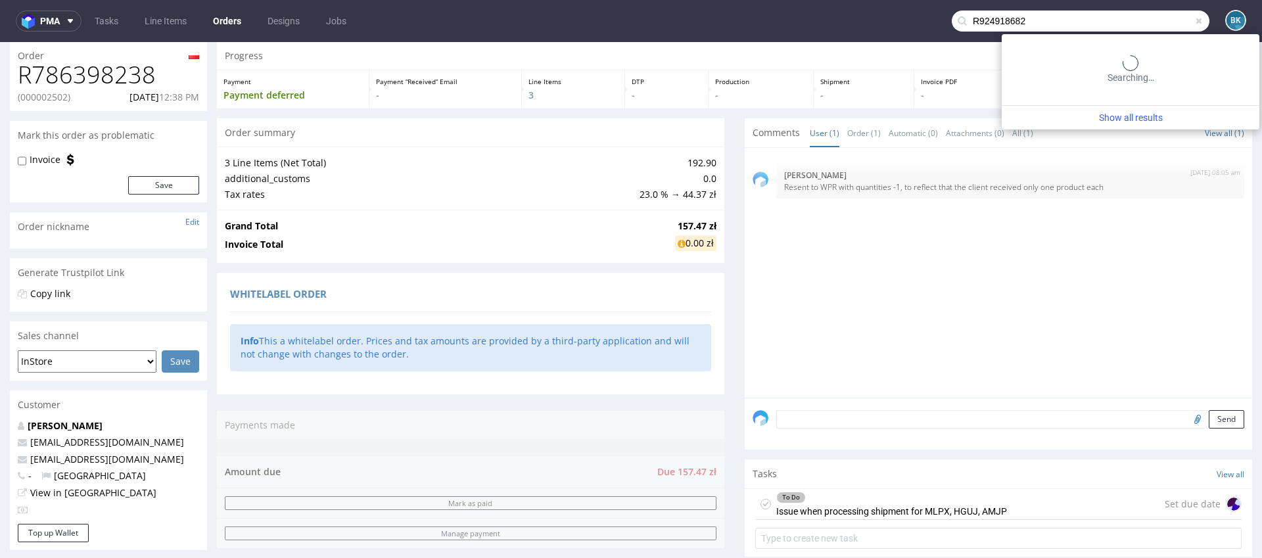
type input "R924918682"
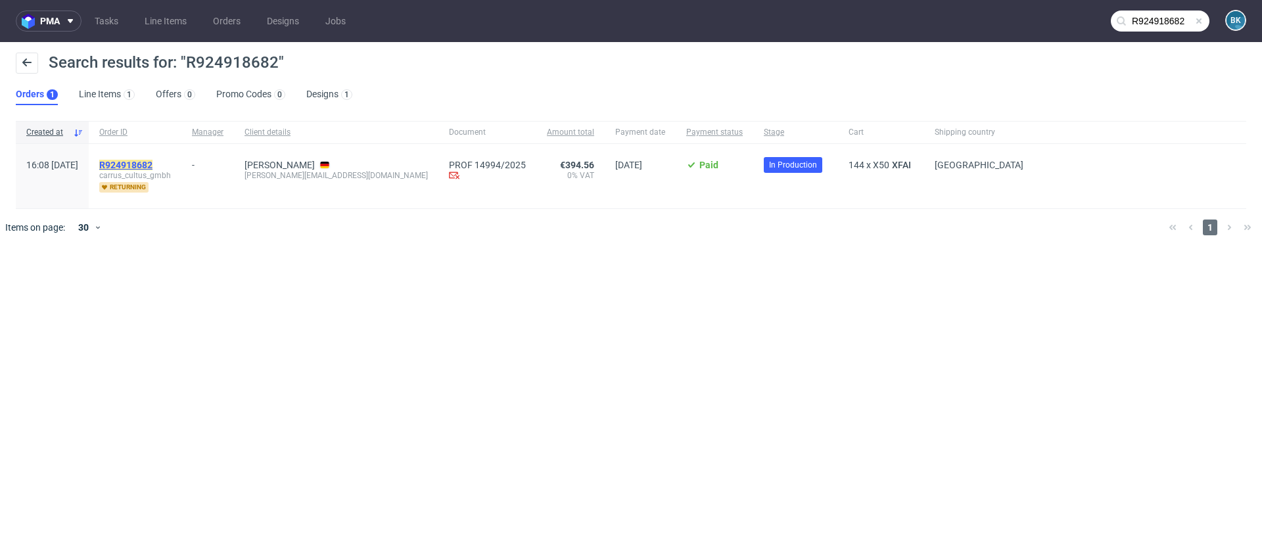
click at [153, 164] on mark "R924918682" at bounding box center [125, 165] width 53 height 11
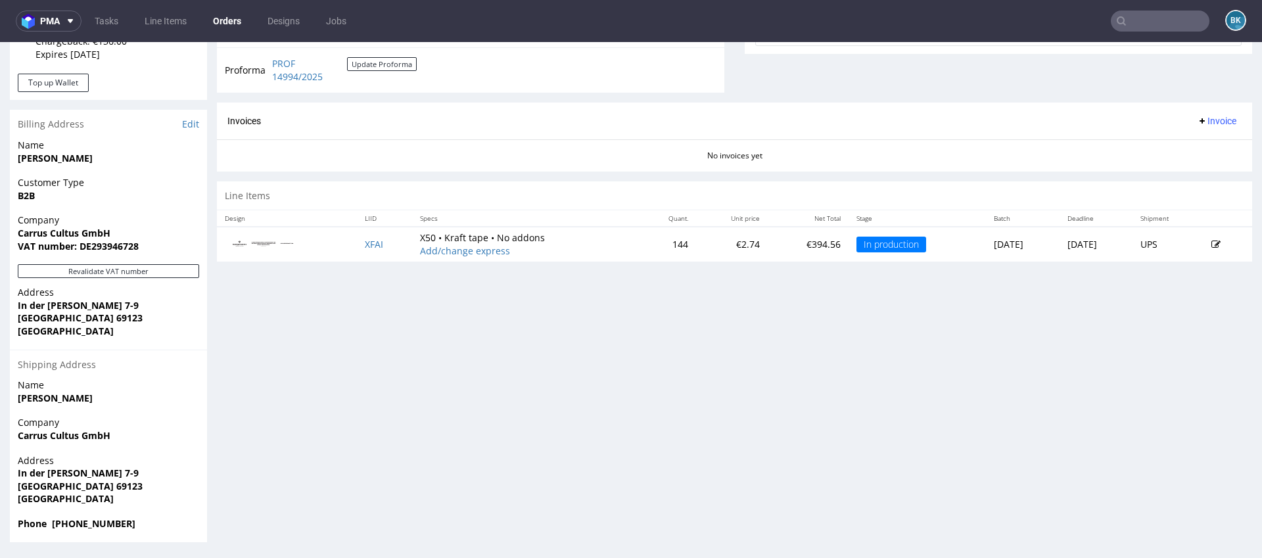
scroll to position [3, 0]
